Goal: Information Seeking & Learning: Learn about a topic

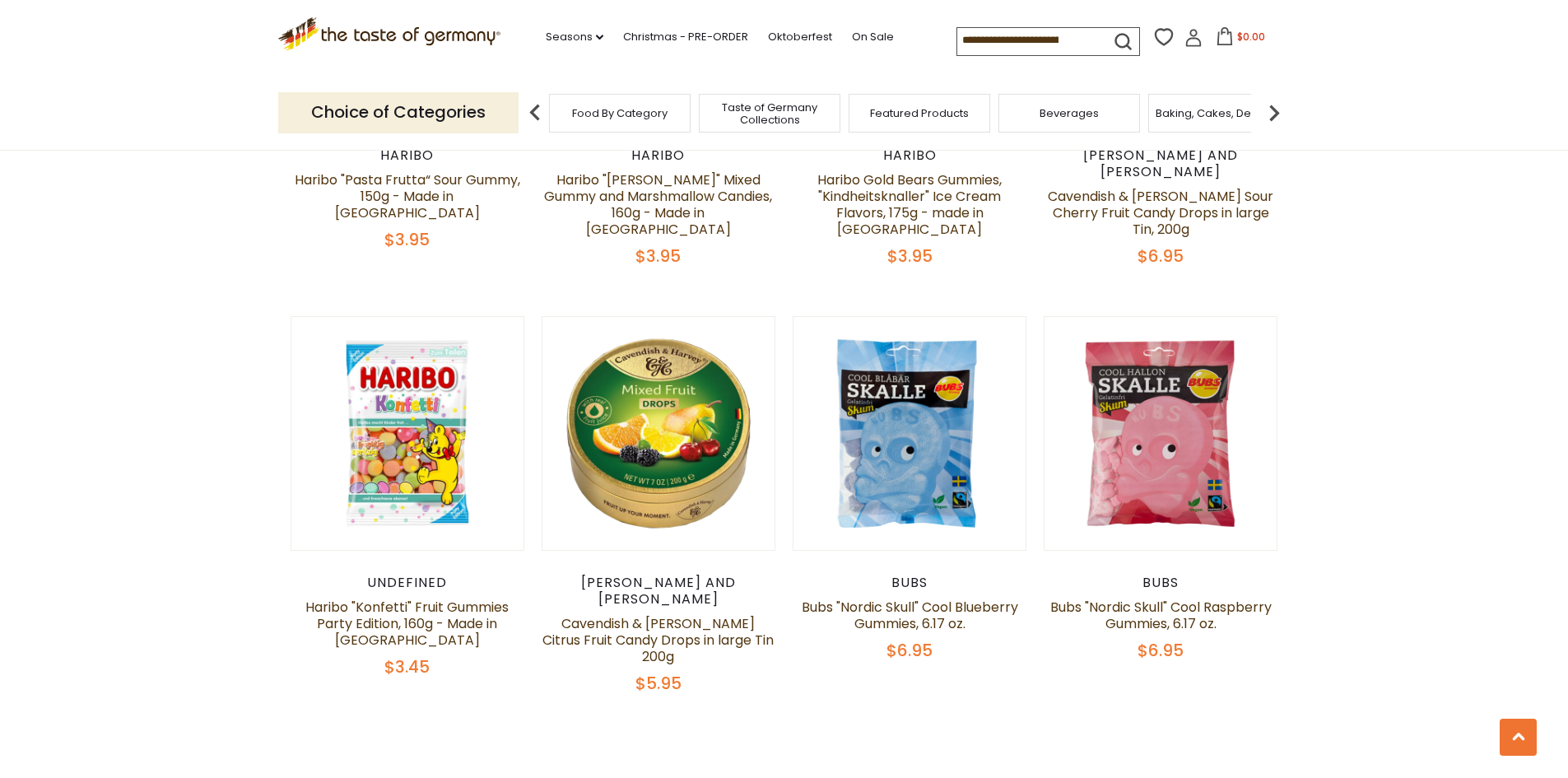
scroll to position [3785, 0]
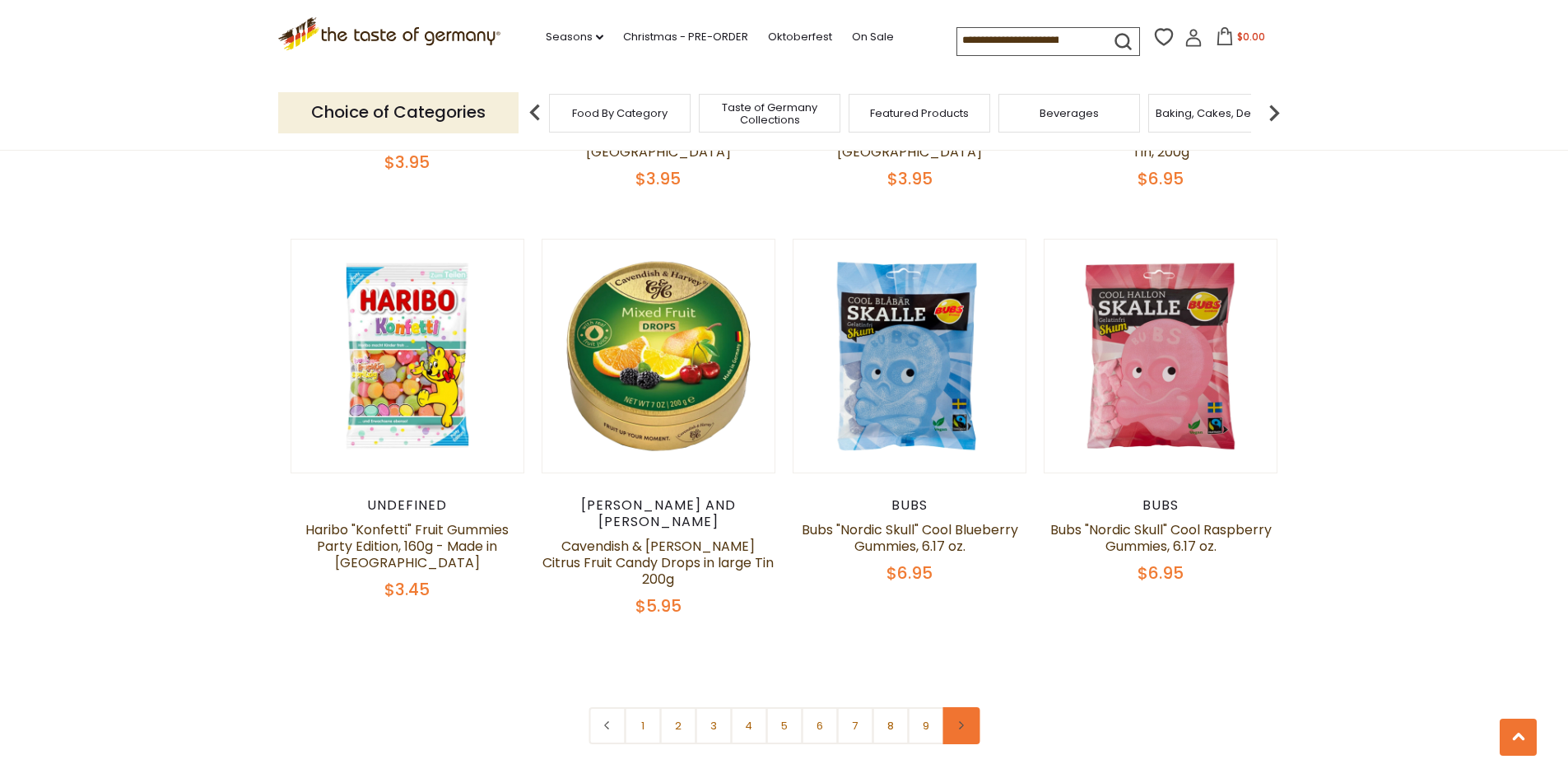
click at [962, 707] on link at bounding box center [961, 725] width 37 height 37
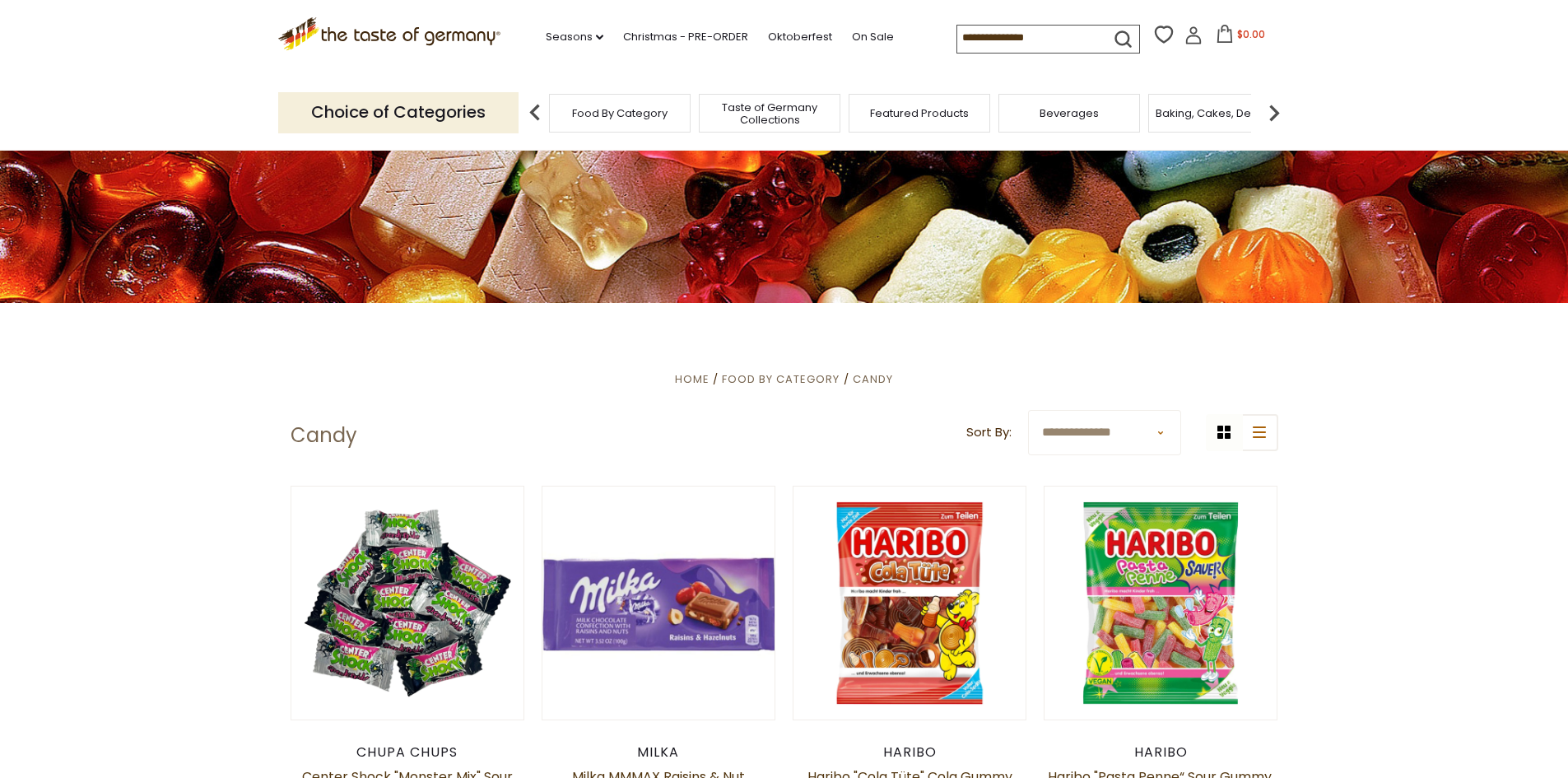
scroll to position [247, 0]
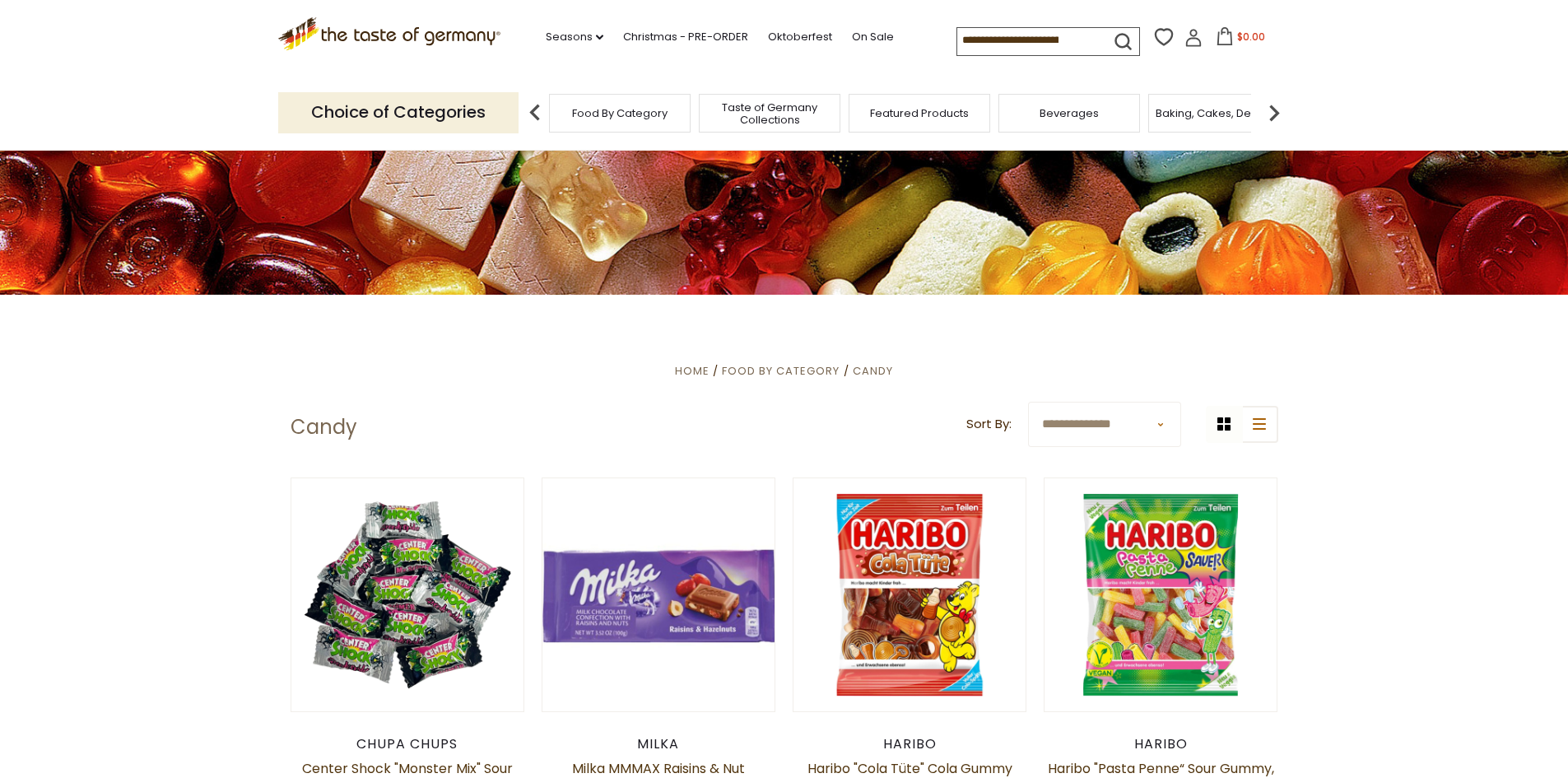
click at [1221, 422] on div "grid icon list icon" at bounding box center [1242, 424] width 72 height 37
click at [1163, 423] on select "**********" at bounding box center [1105, 424] width 153 height 45
select select "**********"
click at [1029, 402] on select "**********" at bounding box center [1105, 424] width 153 height 45
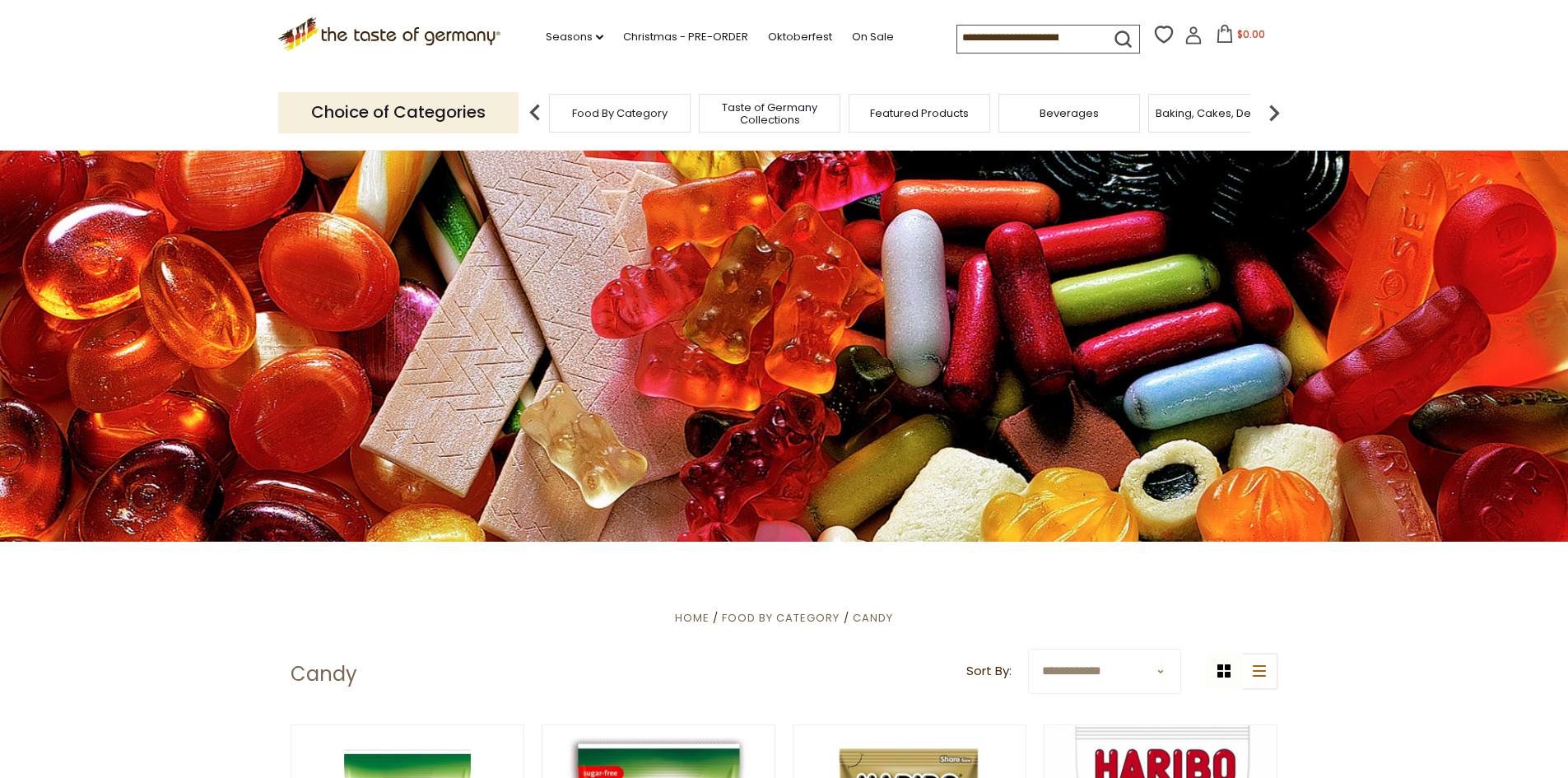
click at [774, 113] on span "Taste of Germany Collections" at bounding box center [769, 114] width 131 height 25
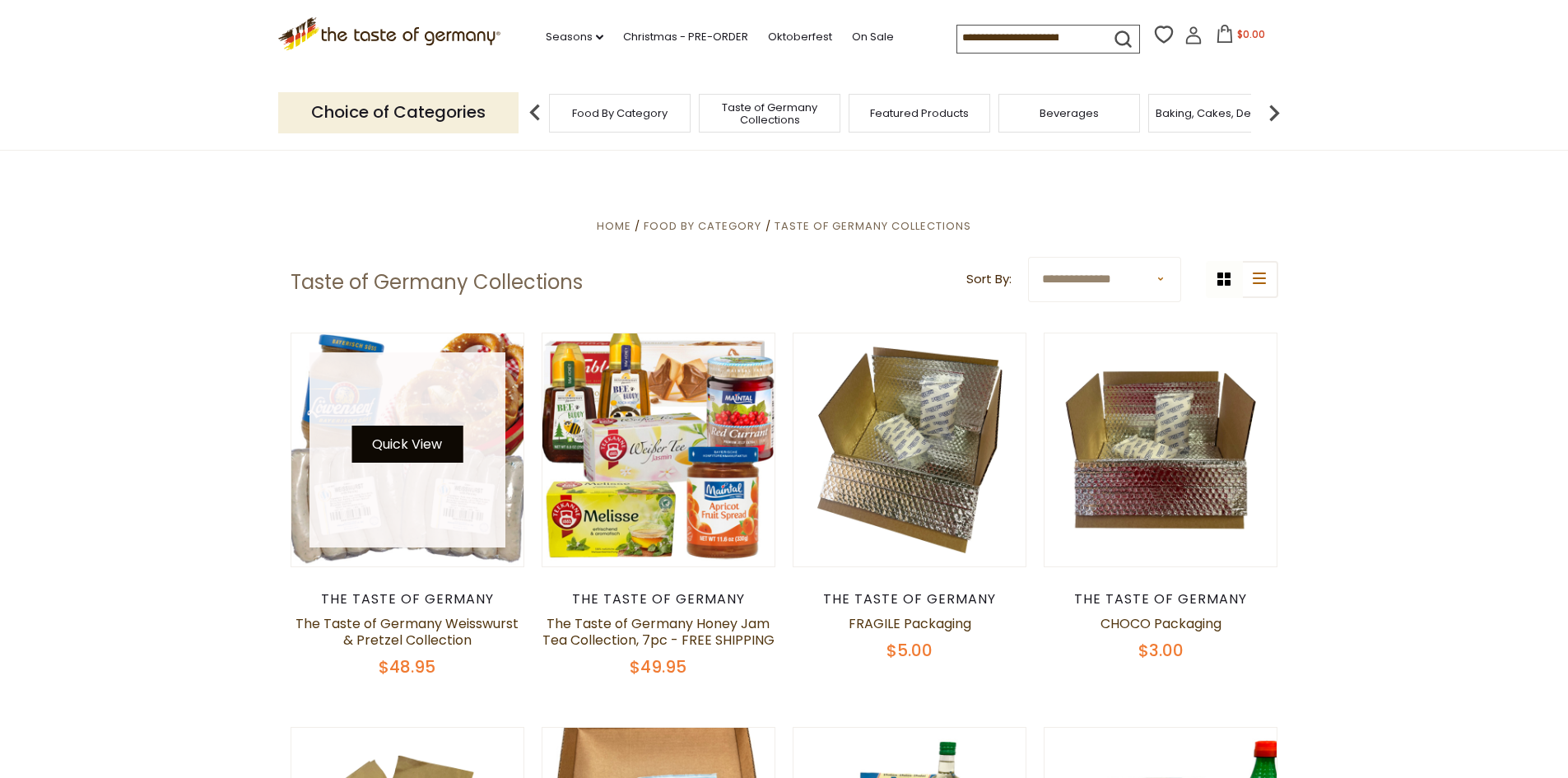
click at [397, 436] on button "Quick View" at bounding box center [407, 444] width 111 height 37
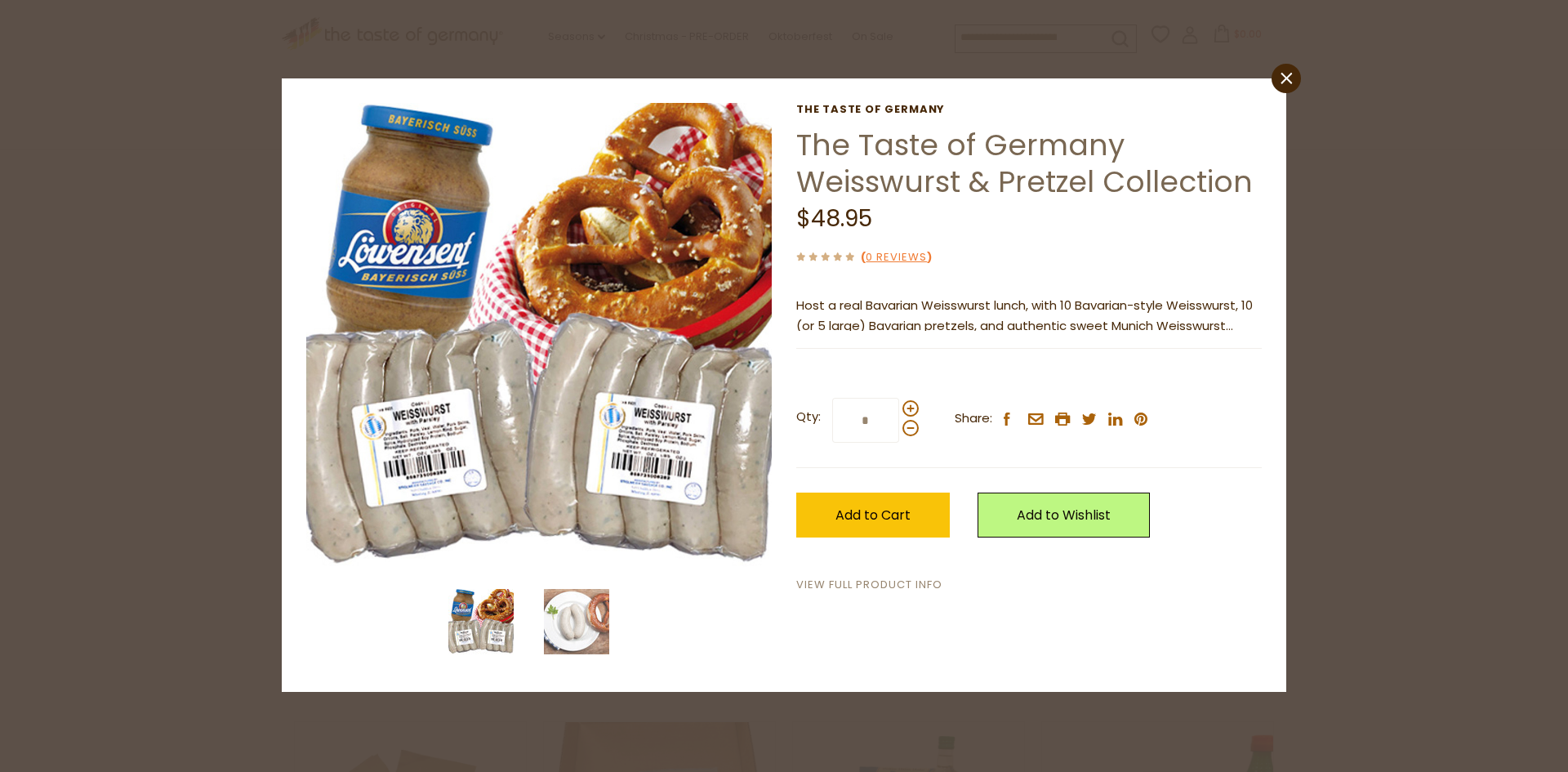
click at [889, 587] on link "View Full Product Info" at bounding box center [869, 585] width 146 height 17
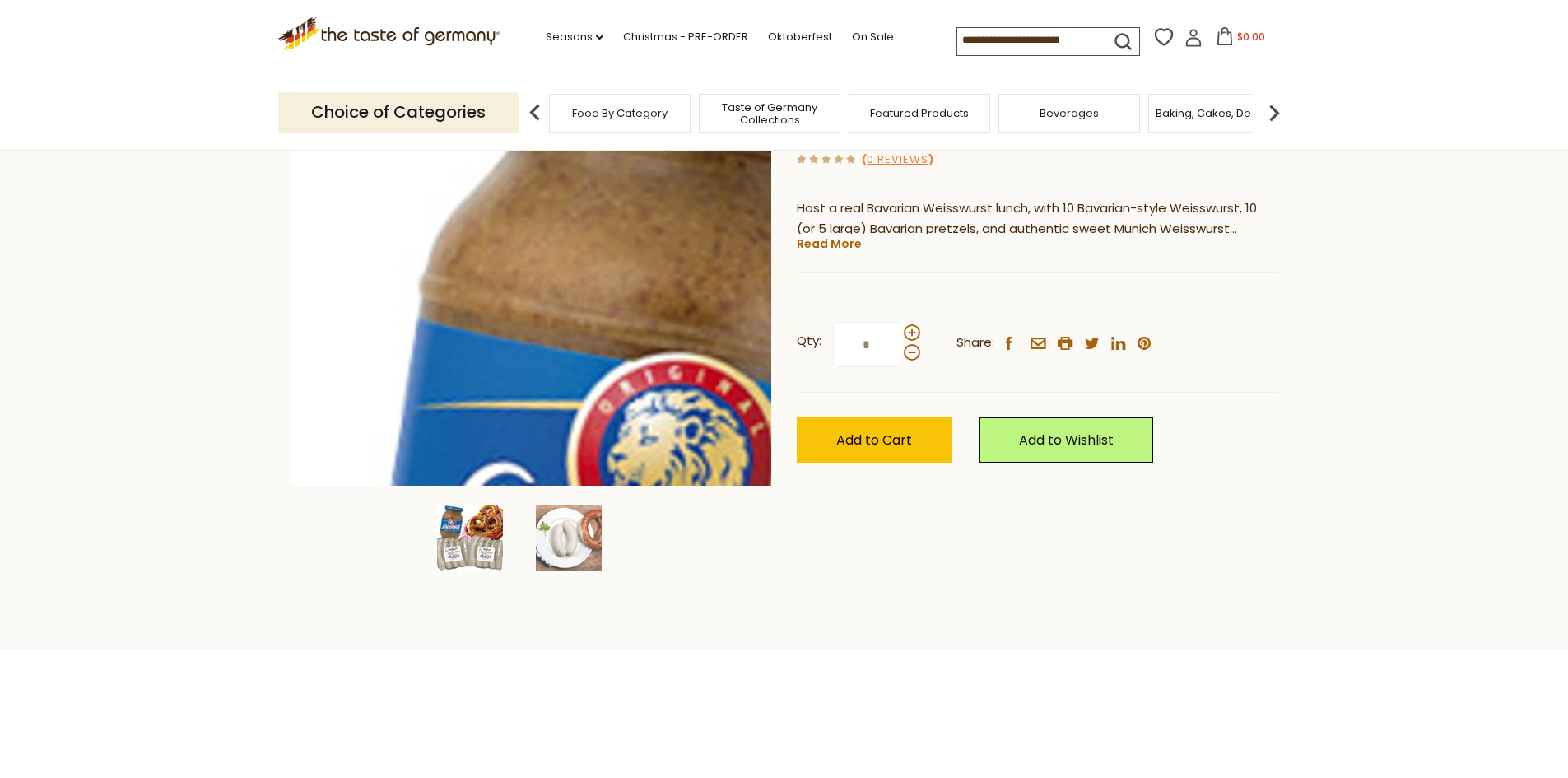
scroll to position [82, 0]
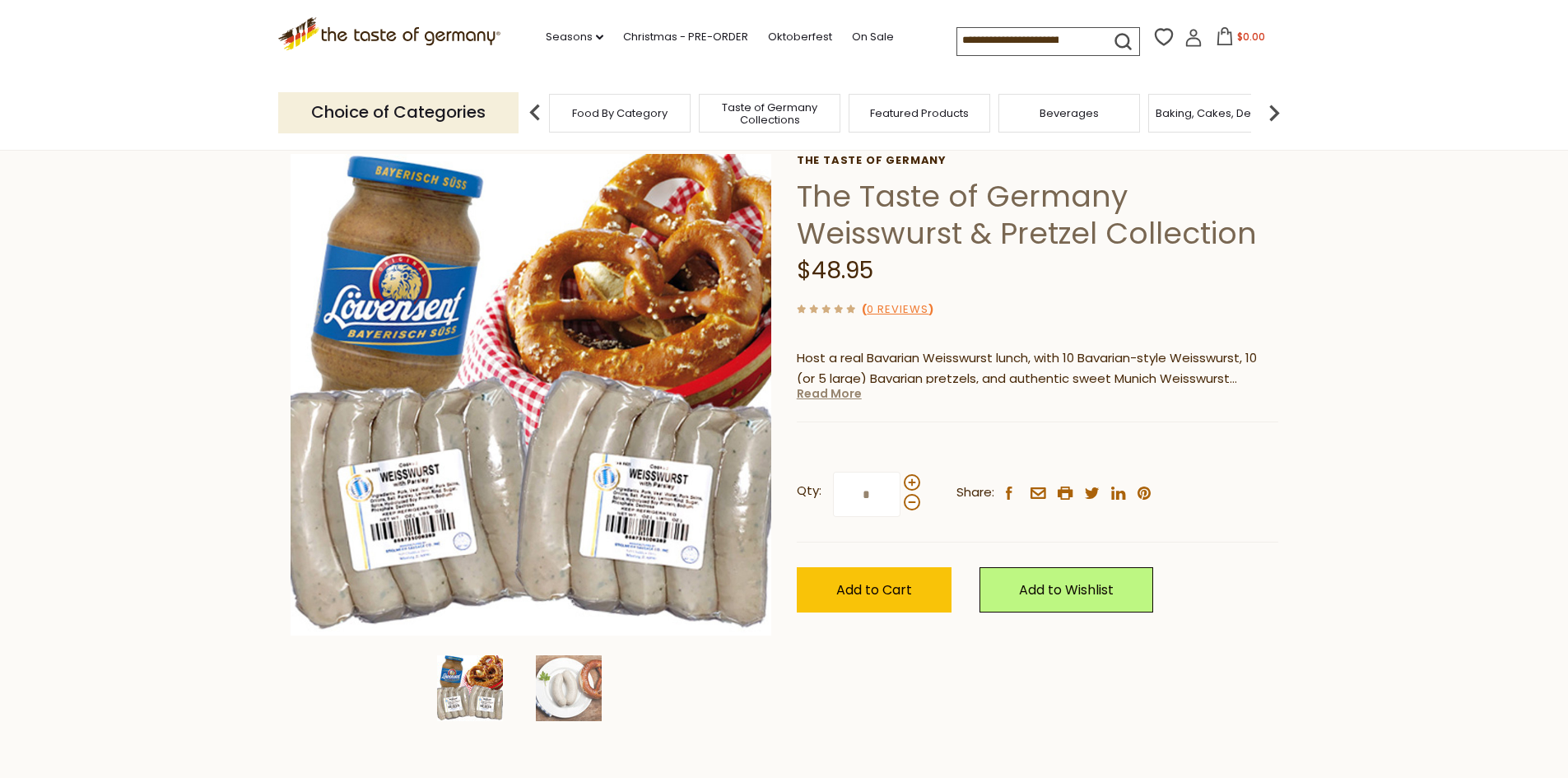
click at [821, 396] on link "Read More" at bounding box center [829, 393] width 65 height 17
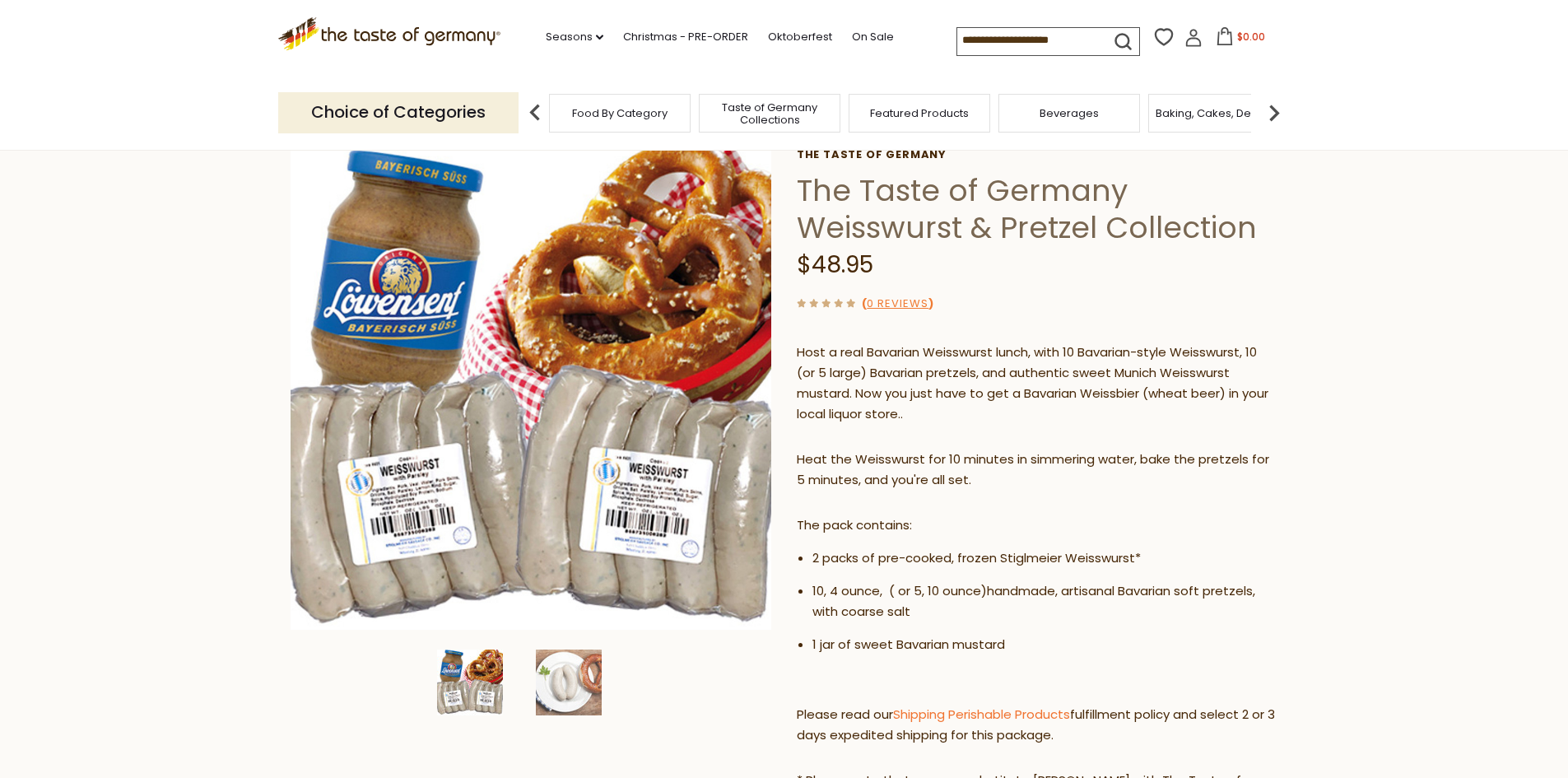
scroll to position [247, 0]
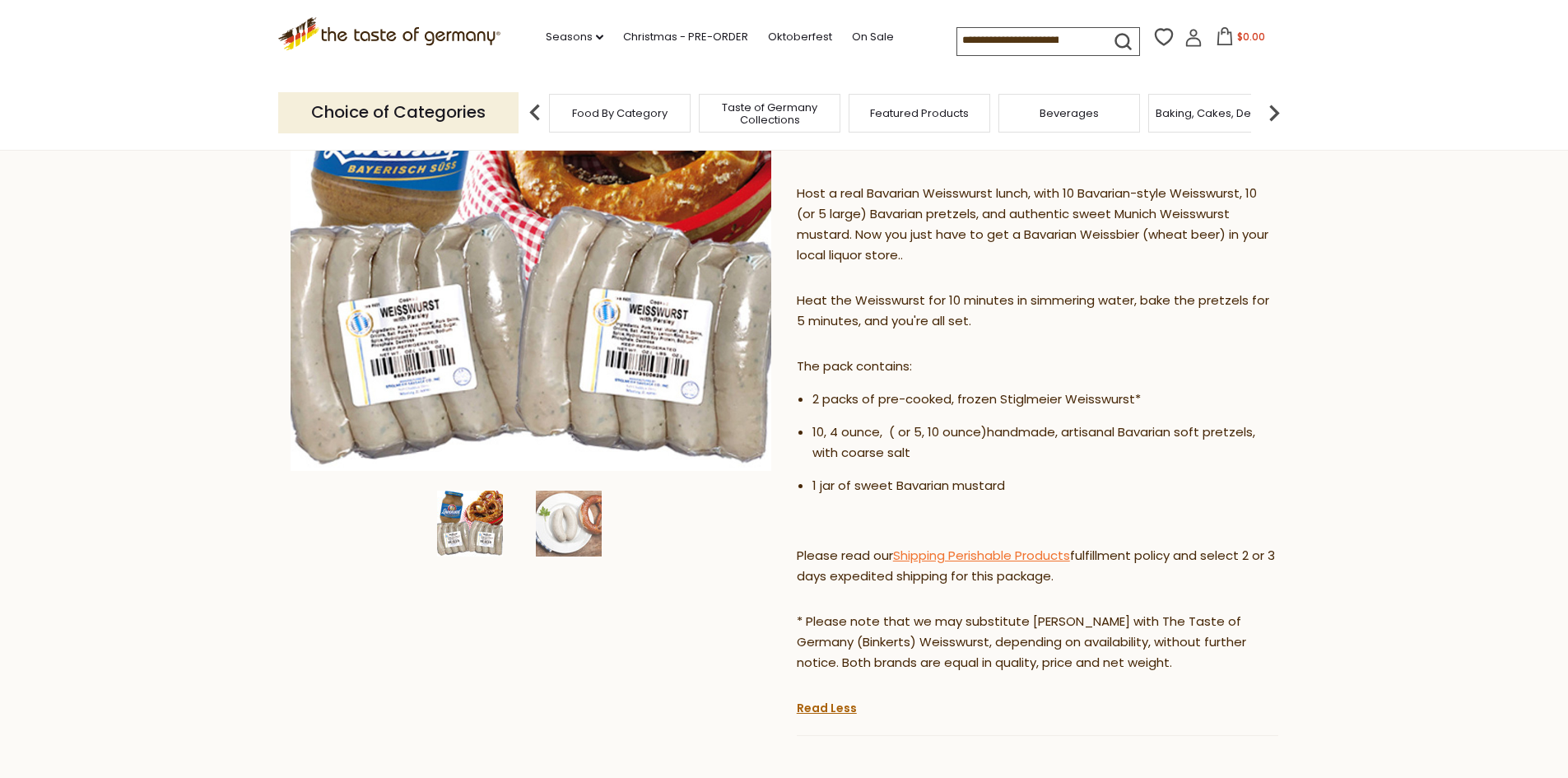
click at [1064, 552] on link "Shipping Perishable Products" at bounding box center [981, 555] width 177 height 18
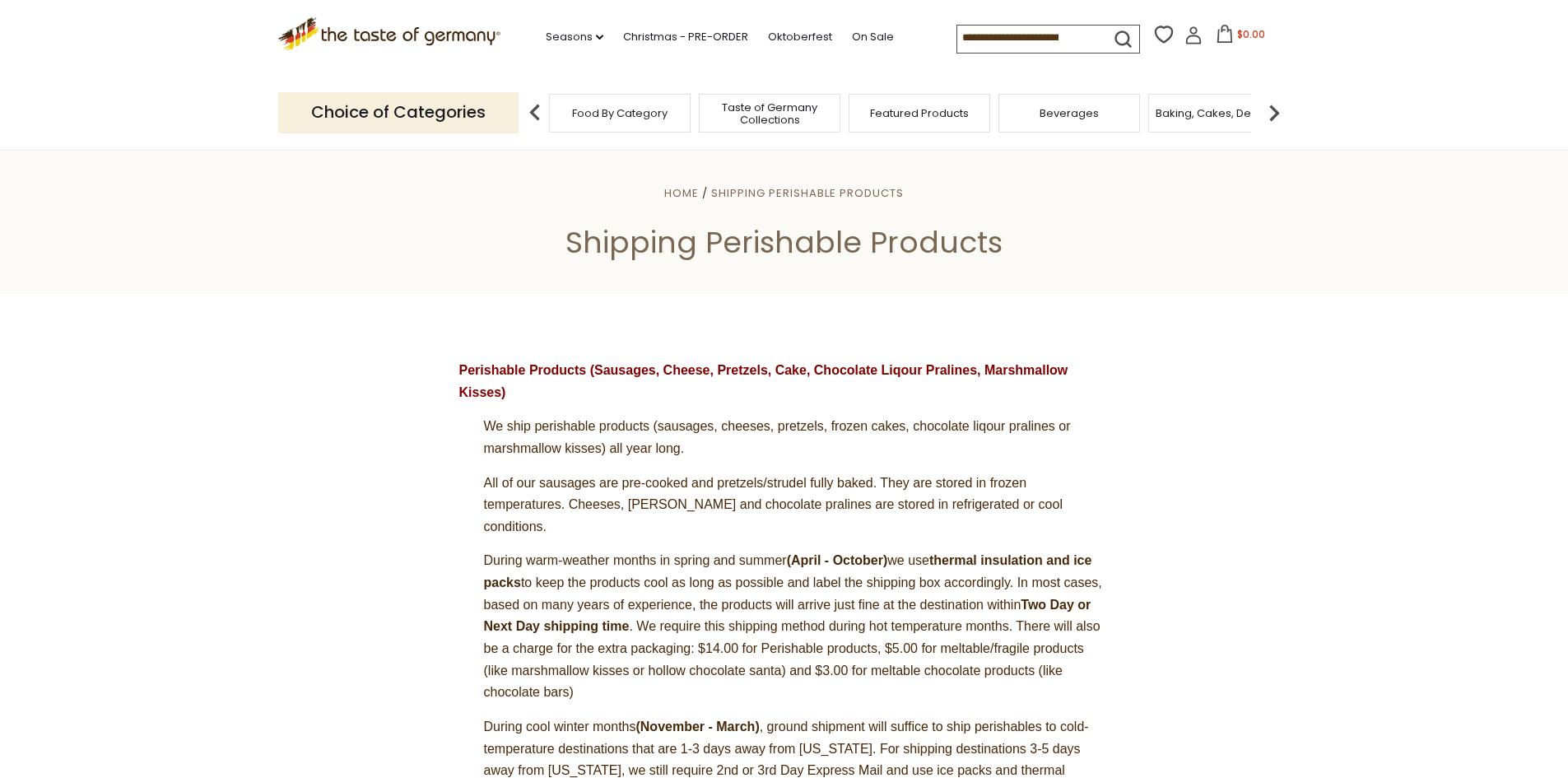
click at [1042, 120] on div "Beverages" at bounding box center [1069, 113] width 142 height 39
click at [1079, 121] on div "Beverages" at bounding box center [1061, 113] width 142 height 39
click at [1056, 117] on span "Beverages" at bounding box center [1060, 113] width 59 height 12
